Goal: Contribute content

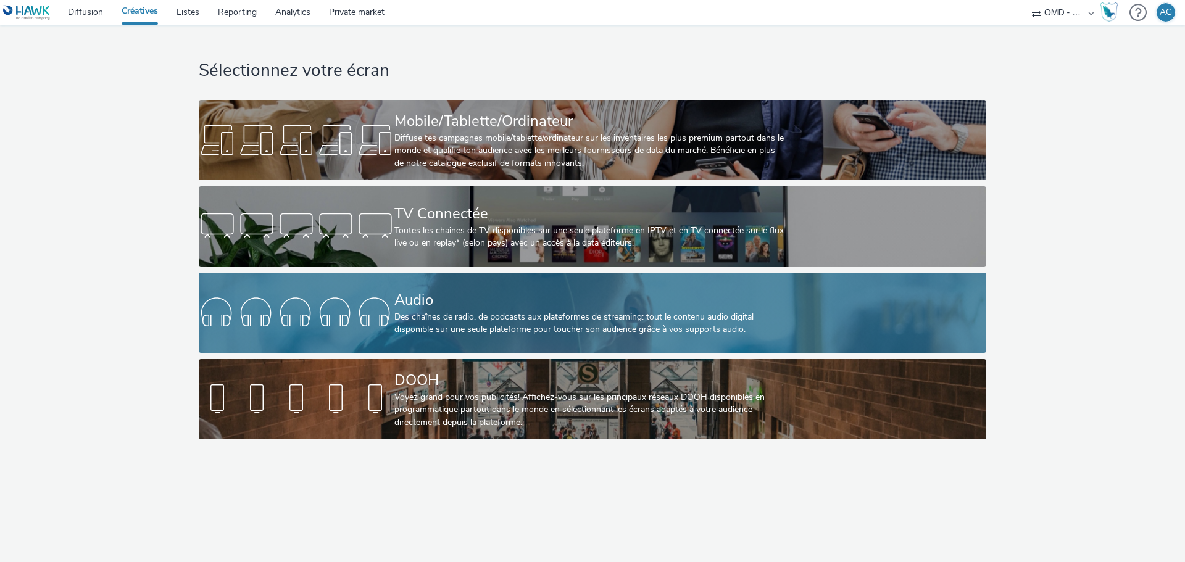
click at [430, 316] on div "Des chaînes de radio, de podcasts aux plateformes de streaming: tout le contenu…" at bounding box center [589, 323] width 391 height 25
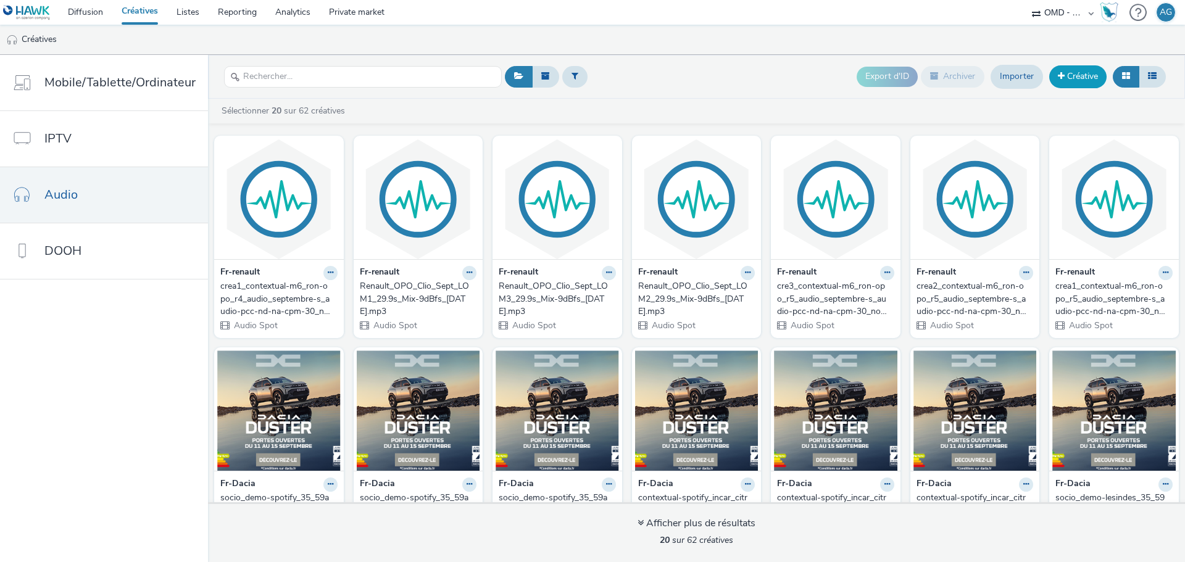
click at [1088, 77] on link "Créative" at bounding box center [1077, 76] width 57 height 22
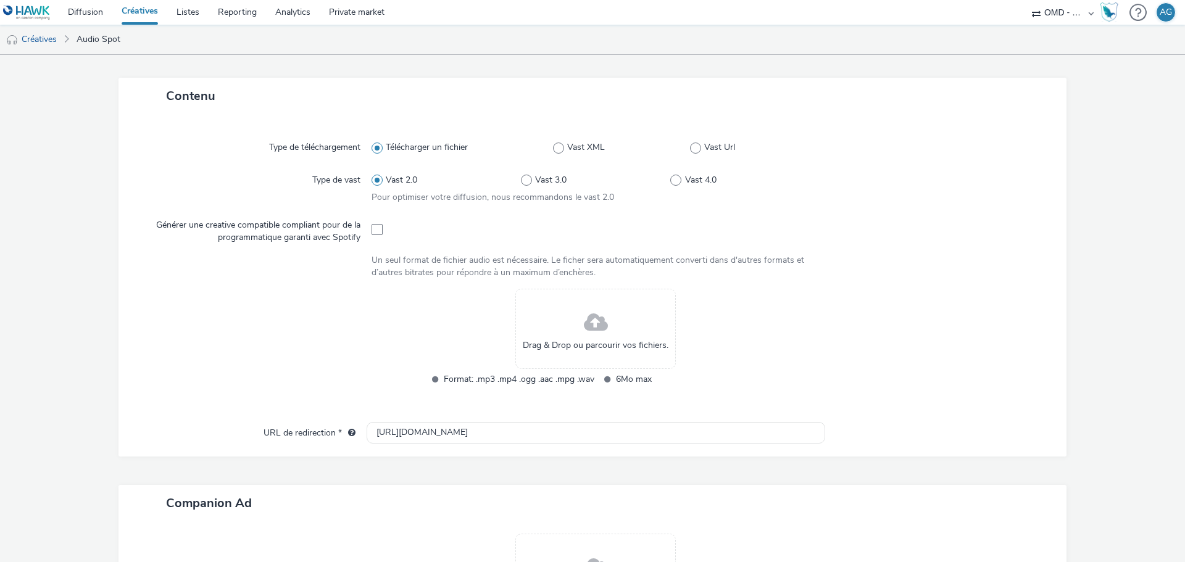
scroll to position [276, 0]
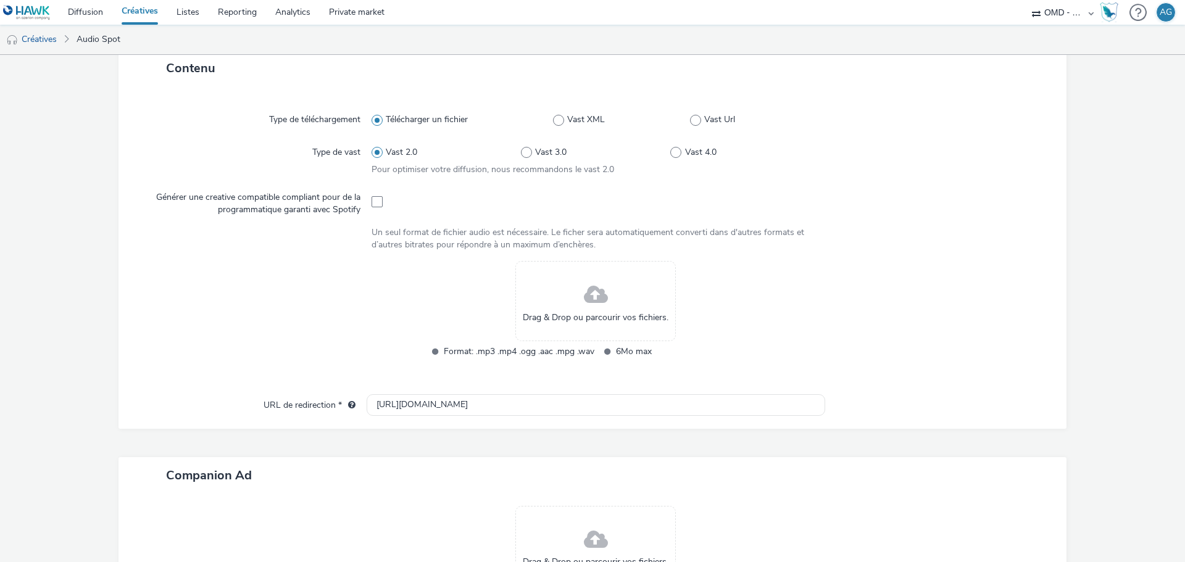
click at [578, 293] on div "Drag & Drop ou parcourir vos fichiers." at bounding box center [595, 301] width 160 height 80
click at [375, 199] on span at bounding box center [377, 201] width 11 height 11
checkbox input "true"
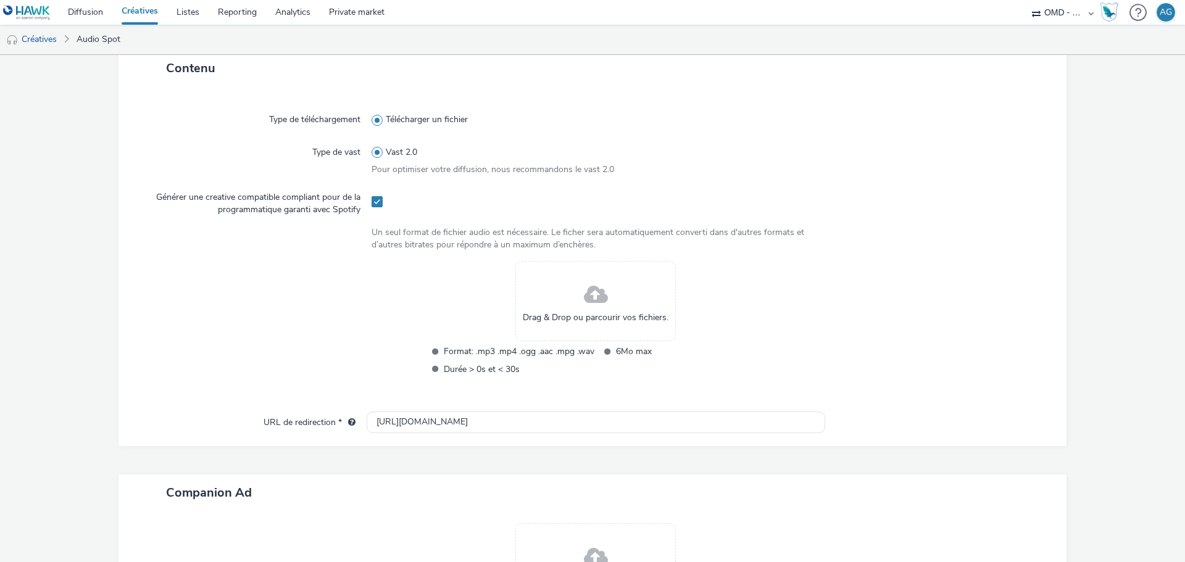
click at [559, 291] on div "Drag & Drop ou parcourir vos fichiers." at bounding box center [595, 301] width 160 height 80
